Goal: Transaction & Acquisition: Purchase product/service

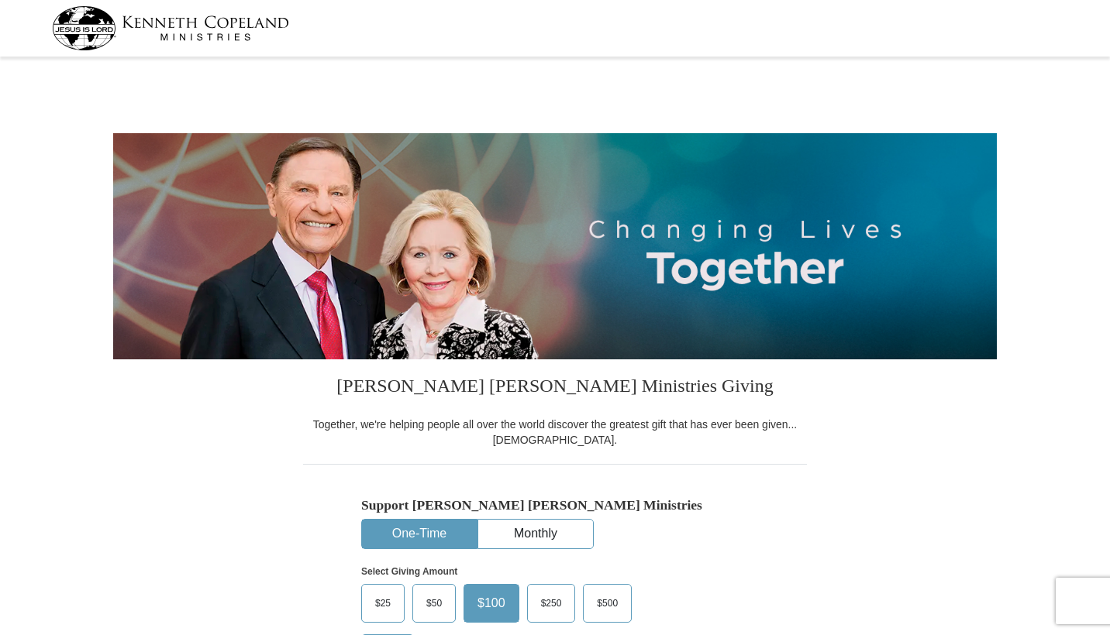
select select "NV"
click at [722, 491] on div "Support [PERSON_NAME] [PERSON_NAME] Ministries One-Time Monthly Select Giving A…" at bounding box center [555, 574] width 504 height 221
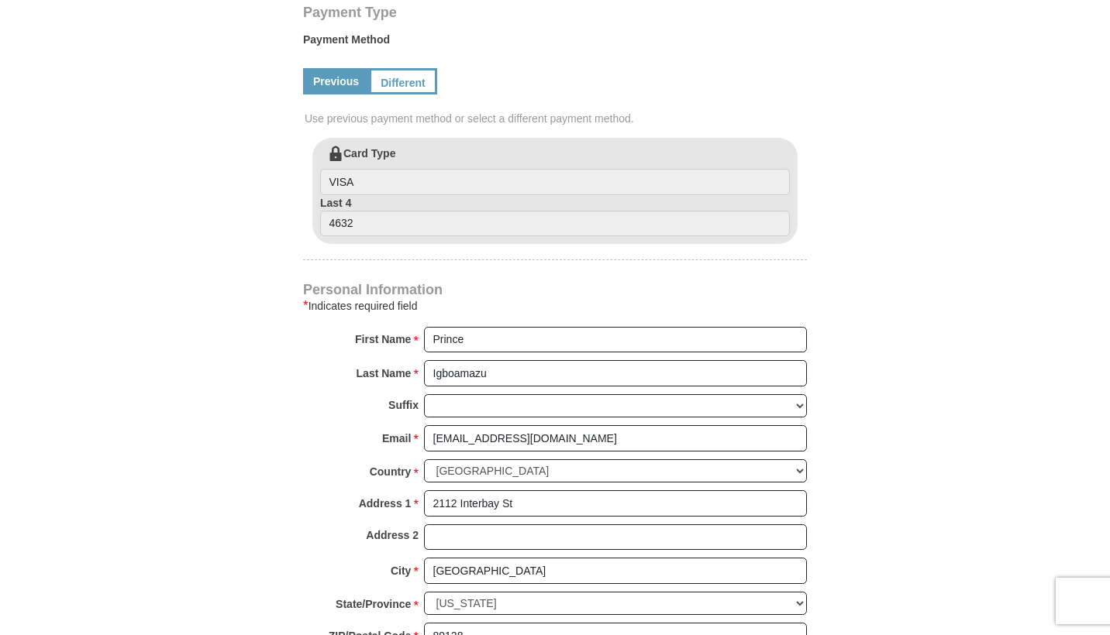
scroll to position [762, 0]
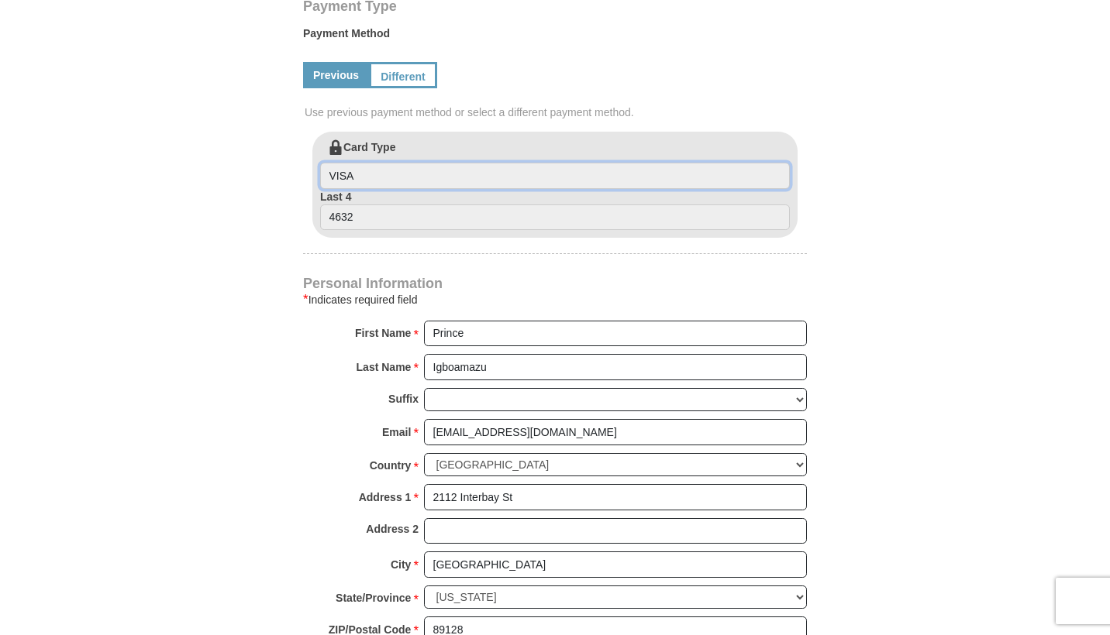
click at [366, 179] on input "VISA" at bounding box center [555, 176] width 470 height 26
click at [401, 175] on input "VISA" at bounding box center [555, 176] width 470 height 26
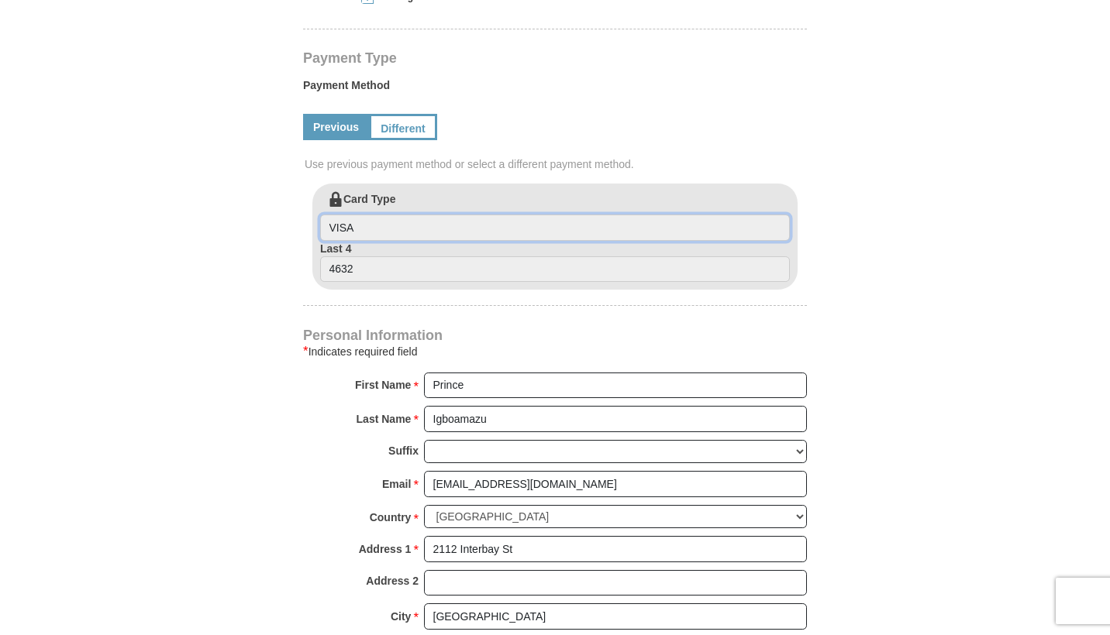
scroll to position [685, 0]
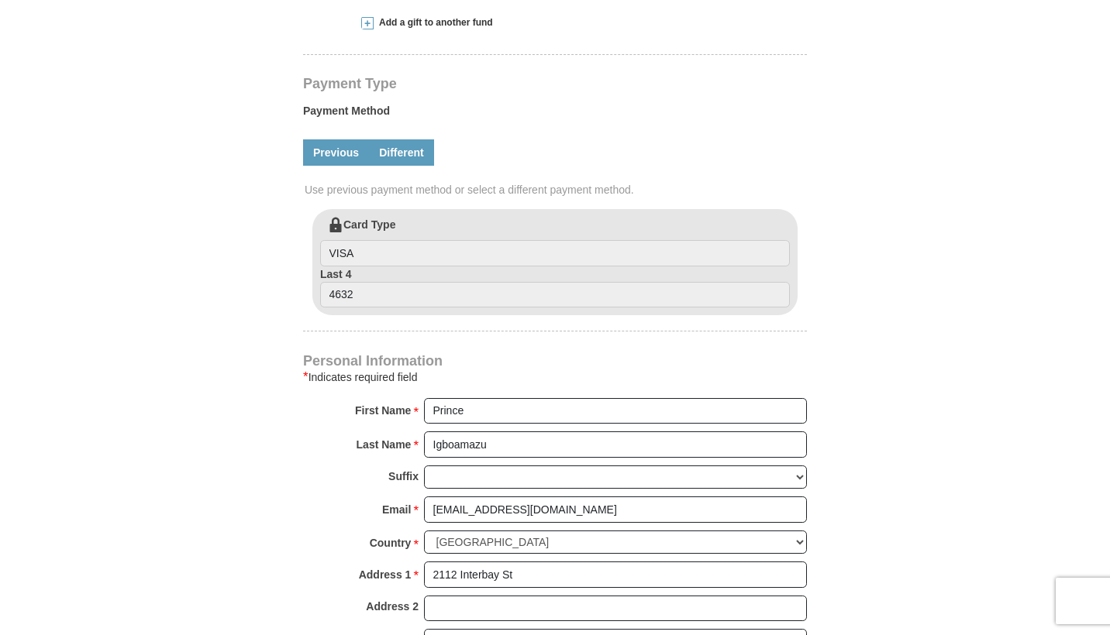
click at [387, 150] on link "Different" at bounding box center [401, 152] width 65 height 26
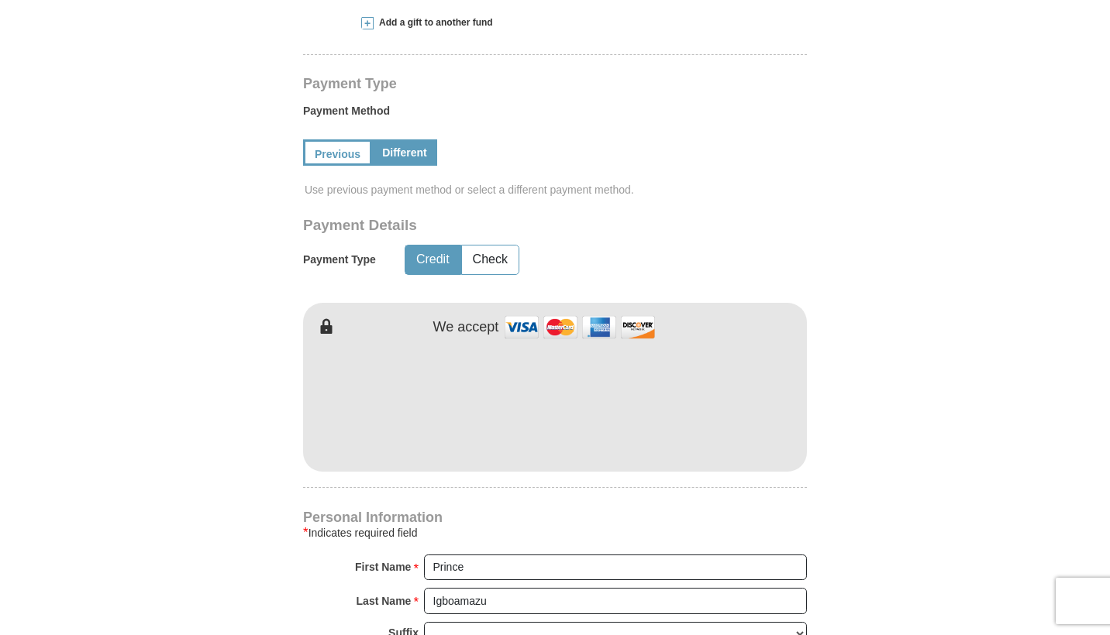
click at [439, 267] on button "Credit" at bounding box center [432, 260] width 55 height 29
click at [565, 507] on div "[PERSON_NAME] [PERSON_NAME] Ministries Giving Together, we're helping people al…" at bounding box center [555, 439] width 504 height 1528
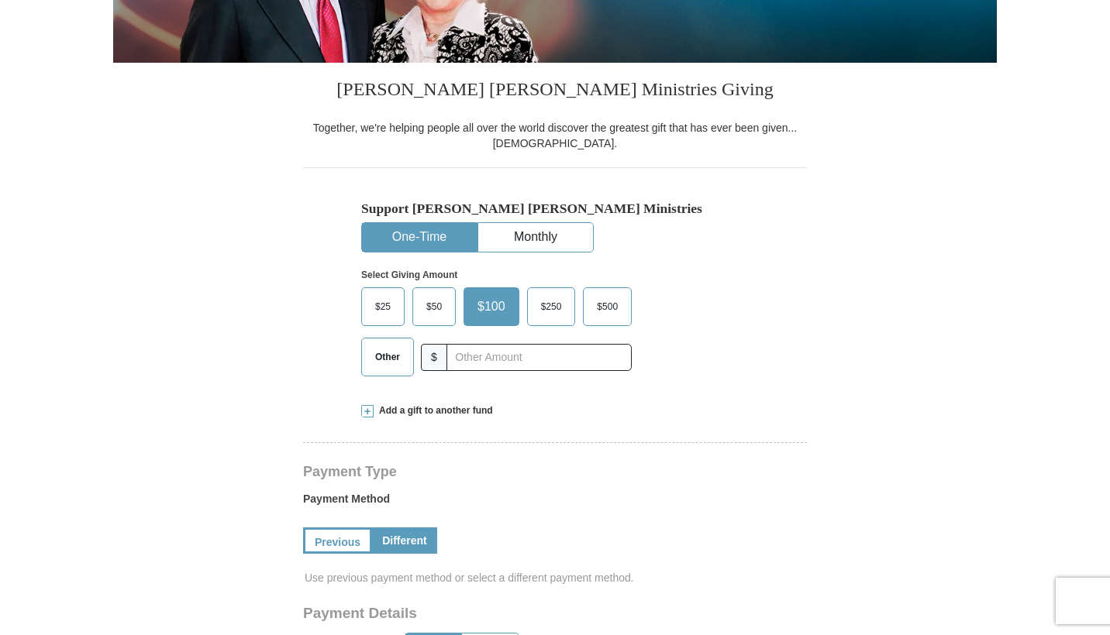
scroll to position [292, 0]
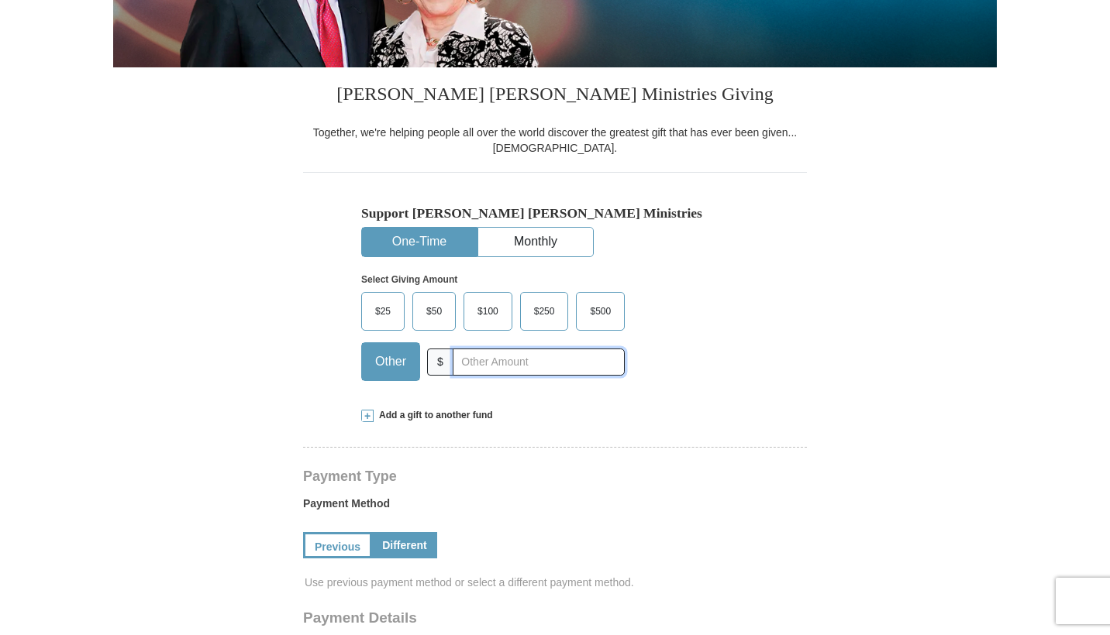
click at [465, 360] on input "text" at bounding box center [539, 362] width 172 height 27
type input "36"
click at [728, 412] on div "Add a gift to another fund" at bounding box center [554, 415] width 387 height 13
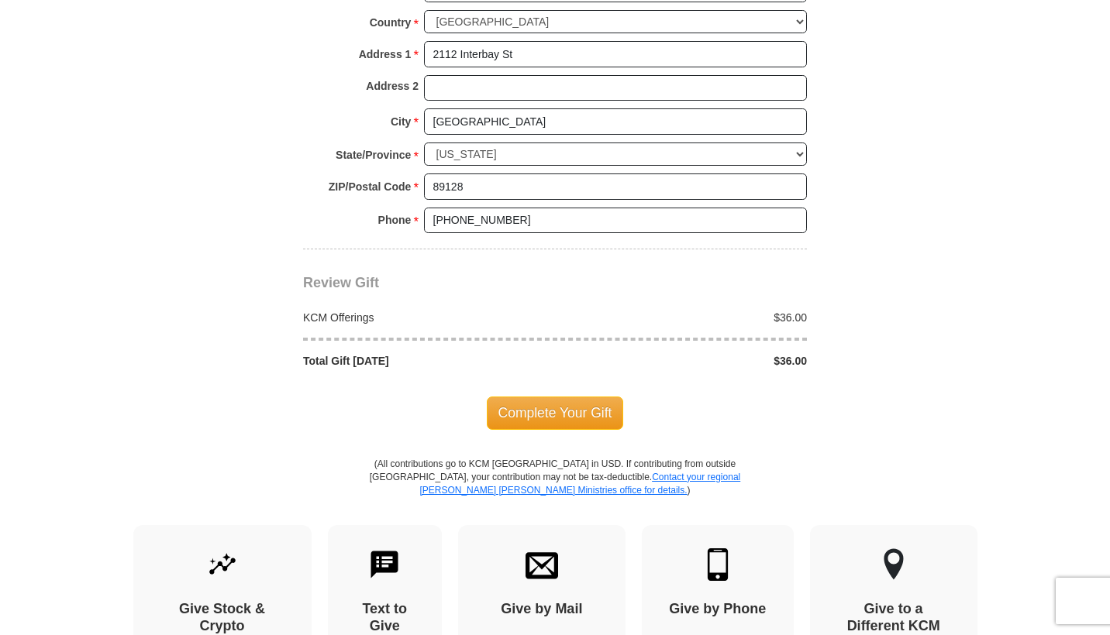
scroll to position [1622, 0]
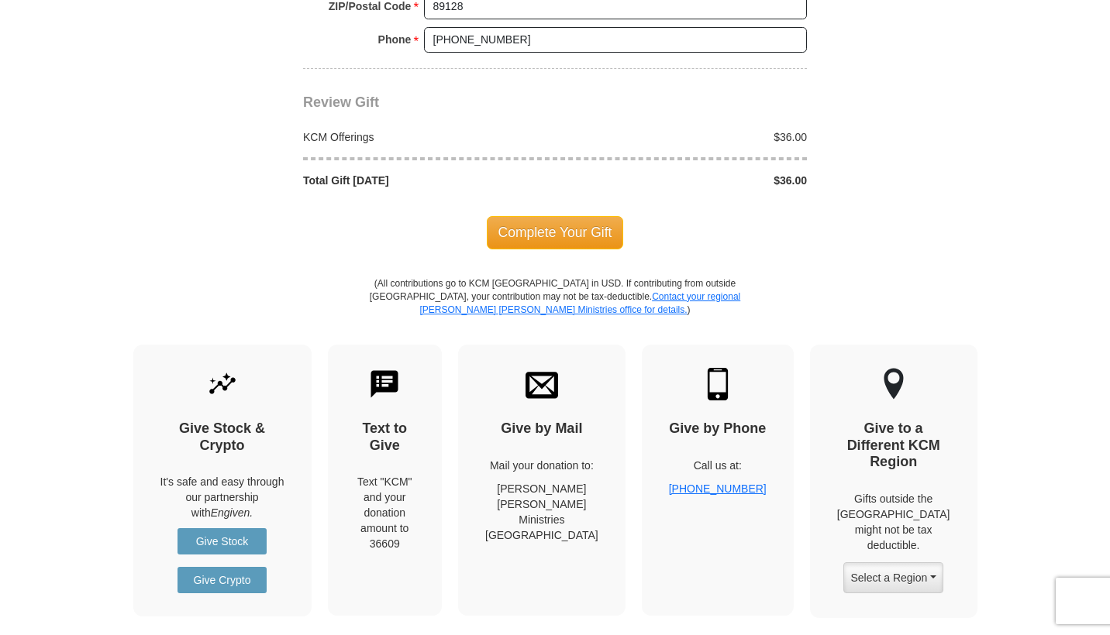
scroll to position [1813, 0]
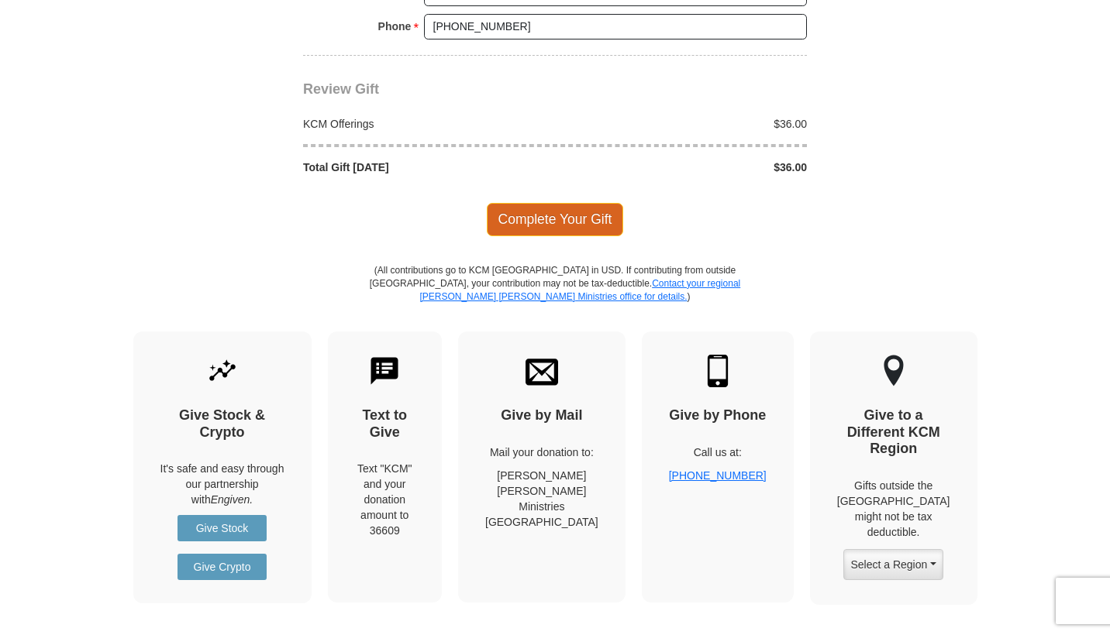
click at [546, 203] on span "Complete Your Gift" at bounding box center [555, 219] width 137 height 33
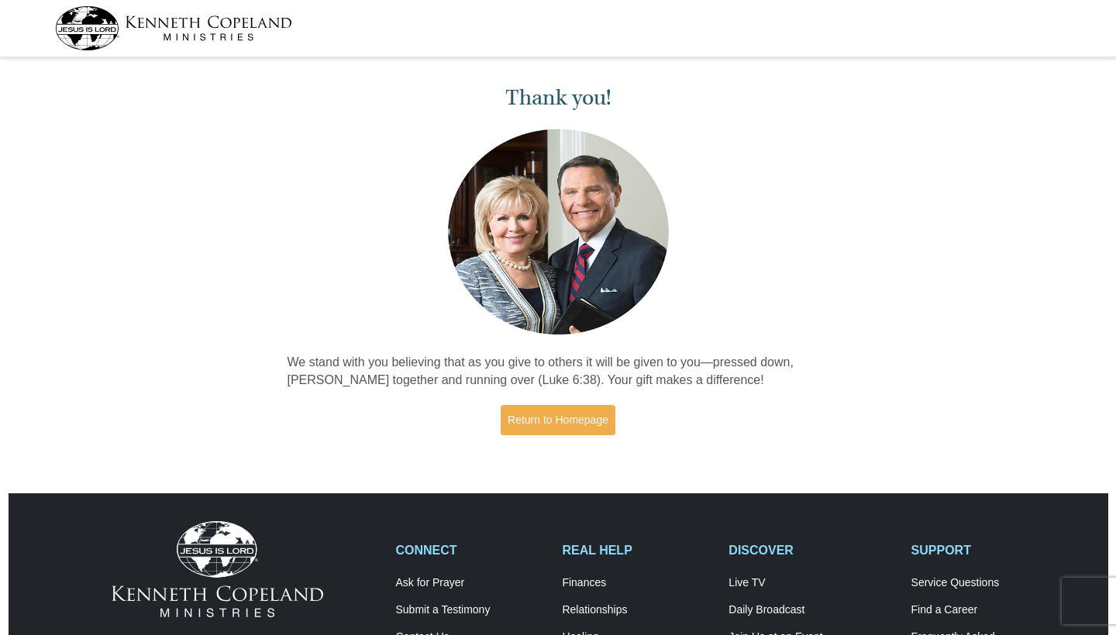
click at [841, 229] on div "Thank you! We stand with you believing that as you give to others it will be gi…" at bounding box center [558, 262] width 1116 height 401
click at [564, 418] on link "Return to Homepage" at bounding box center [558, 420] width 115 height 30
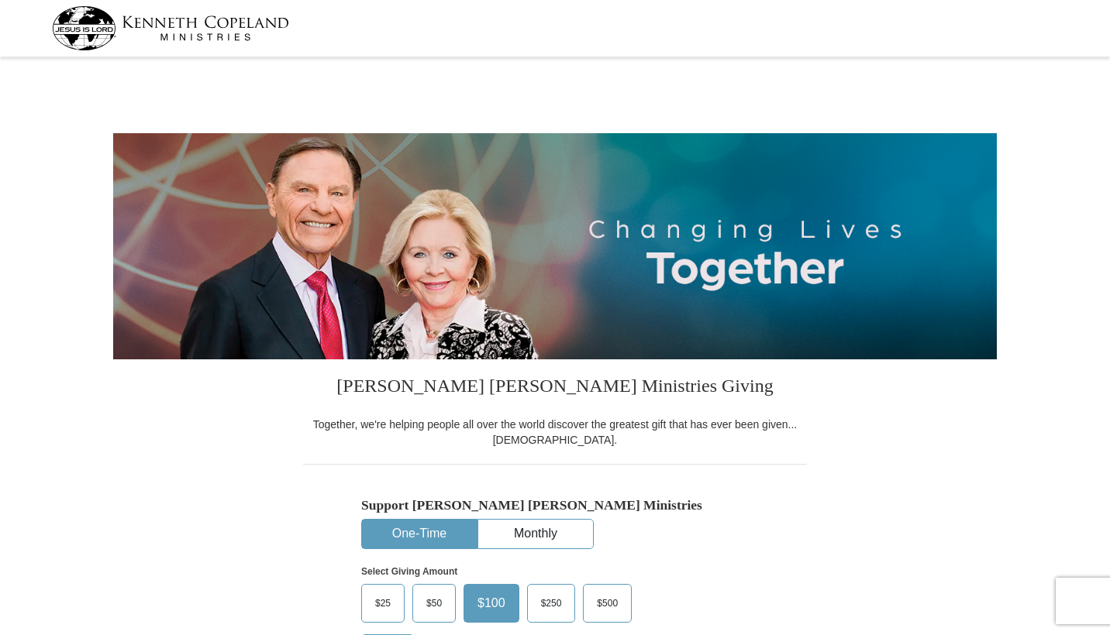
select select "NV"
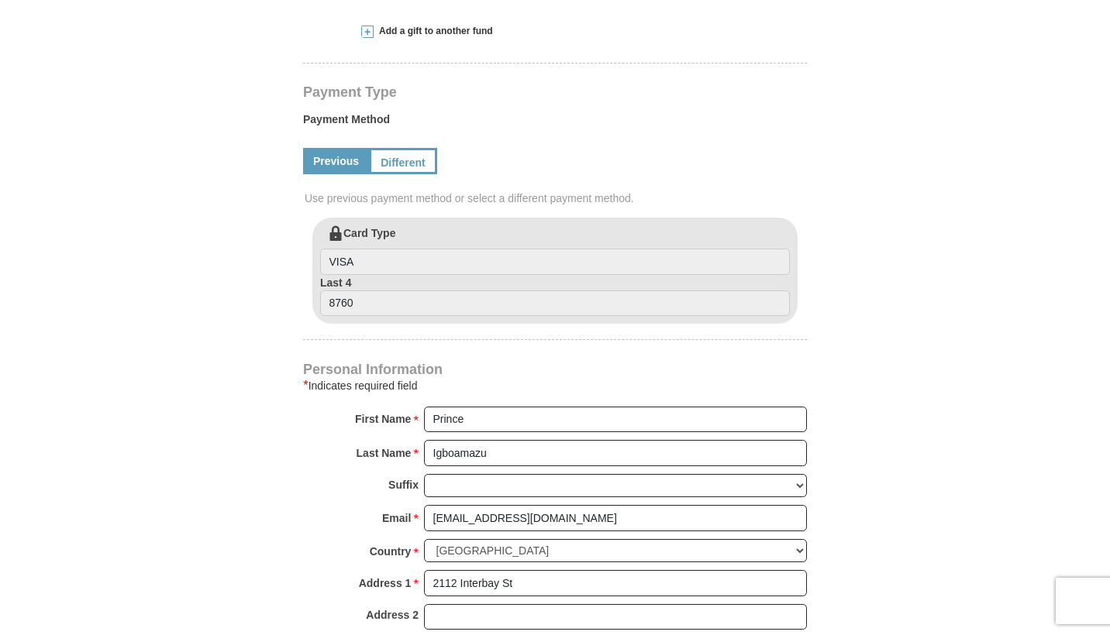
scroll to position [696, 0]
